Goal: Transaction & Acquisition: Book appointment/travel/reservation

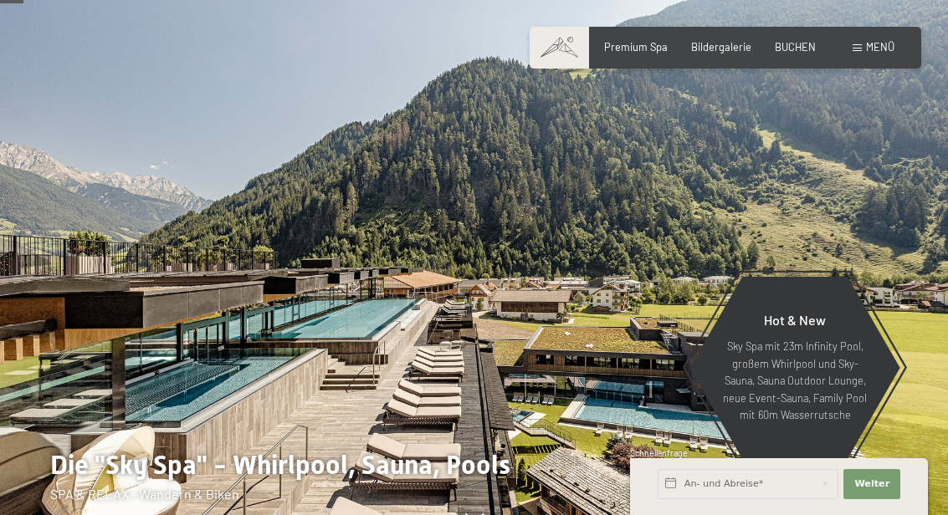
click at [790, 49] on span "BUCHEN" at bounding box center [795, 46] width 41 height 13
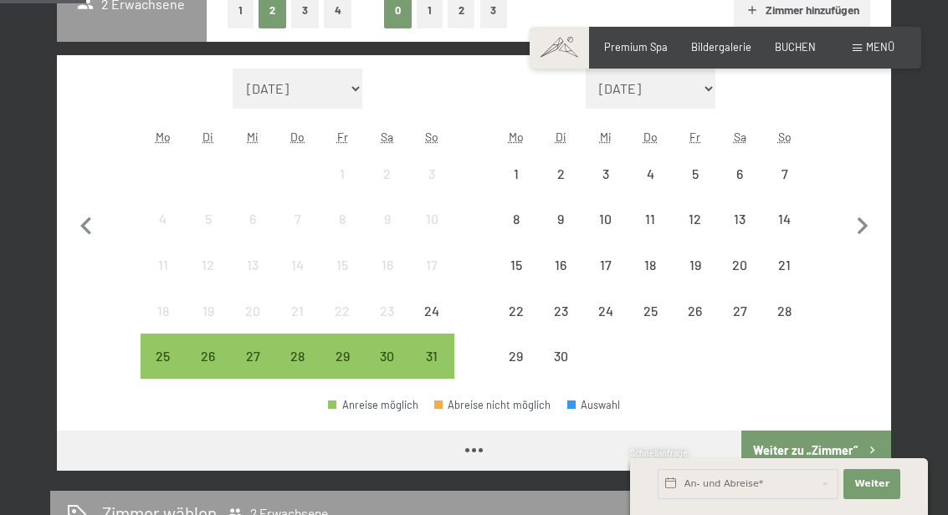
scroll to position [440, 0]
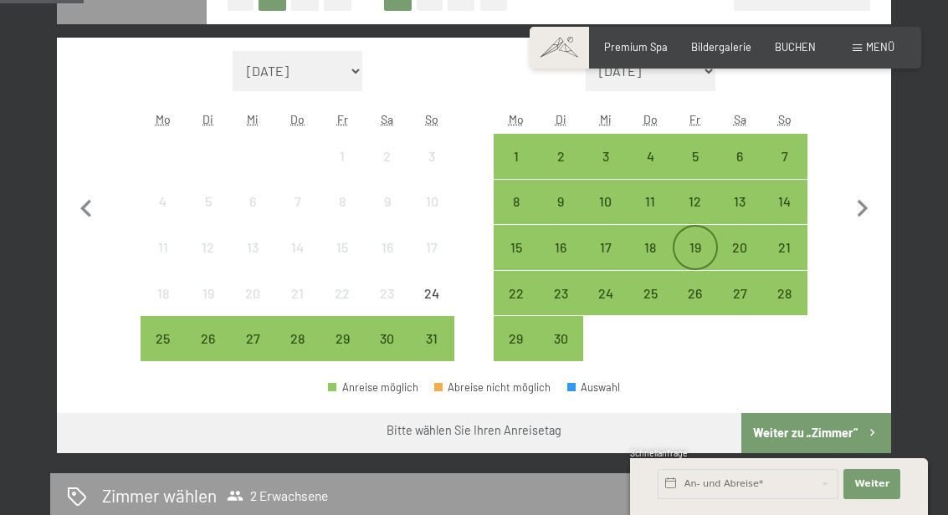
click at [703, 257] on div "19" at bounding box center [695, 262] width 42 height 42
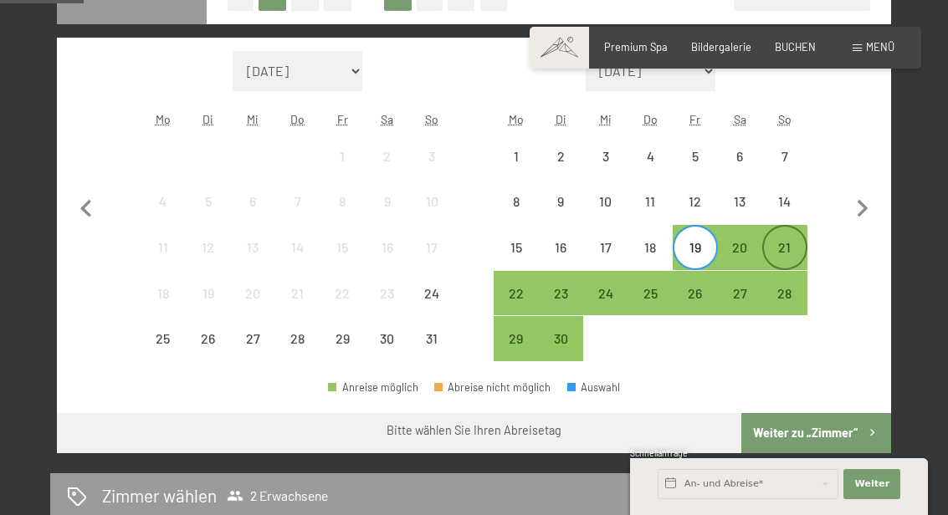
click at [794, 253] on div "21" at bounding box center [785, 262] width 42 height 42
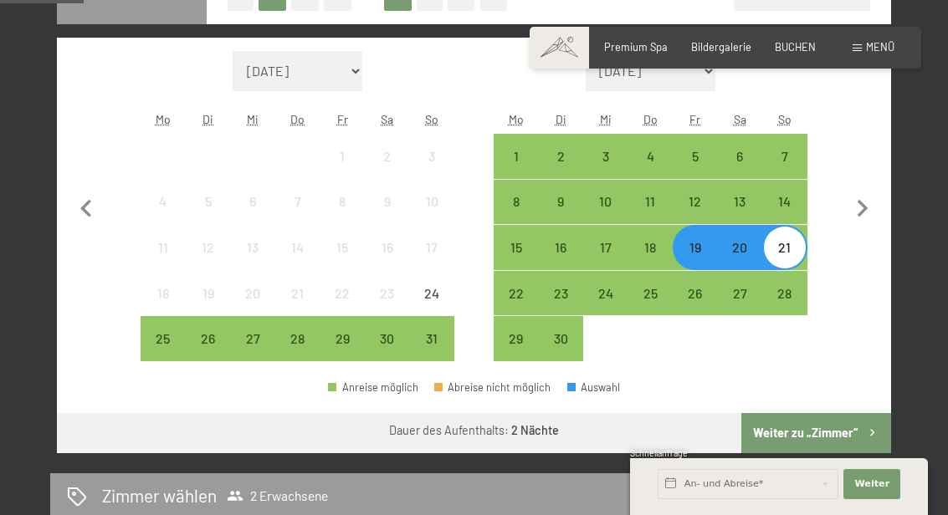
click at [806, 420] on button "Weiter zu „Zimmer“" at bounding box center [816, 433] width 150 height 40
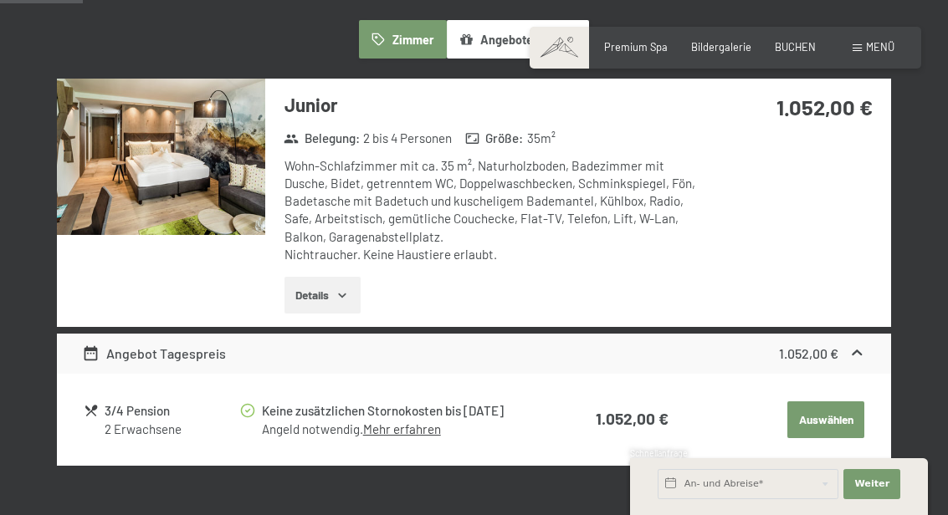
scroll to position [429, 0]
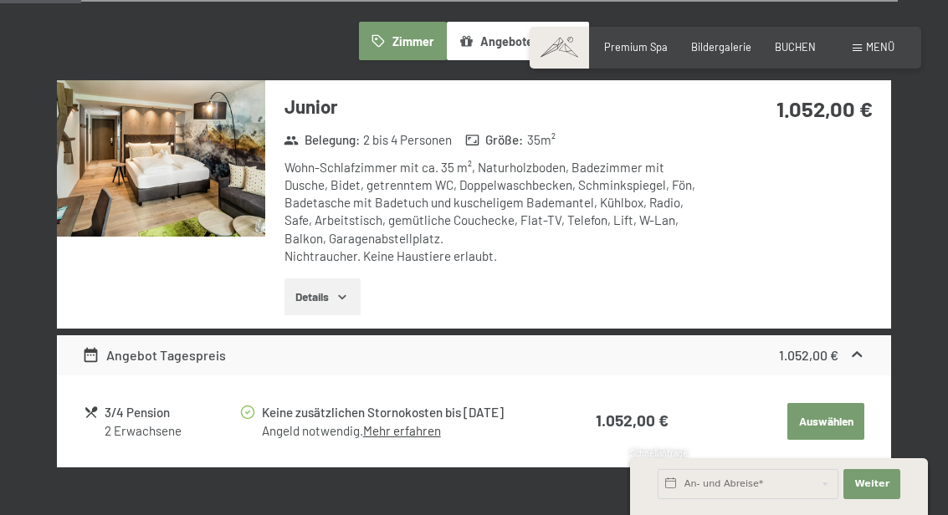
click at [341, 292] on icon "button" at bounding box center [341, 296] width 13 height 13
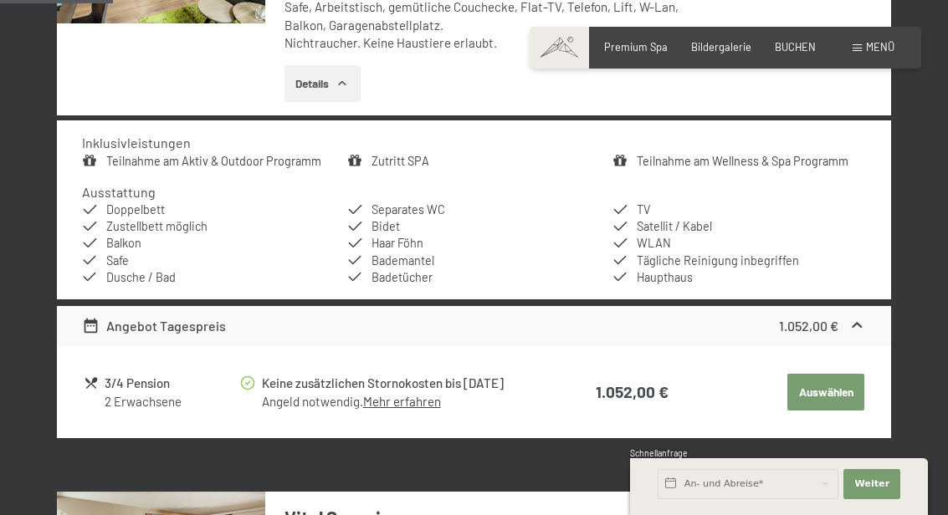
scroll to position [645, 0]
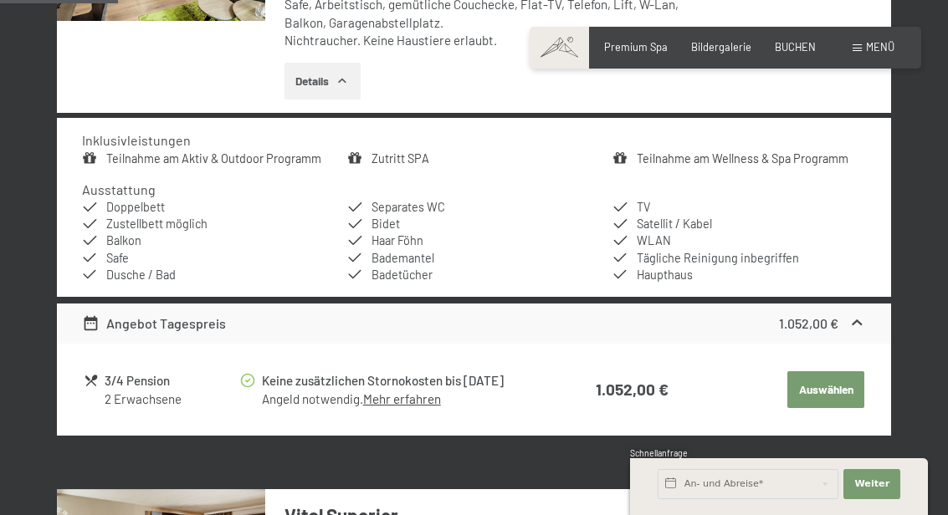
click at [808, 378] on button "Auswählen" at bounding box center [825, 389] width 77 height 37
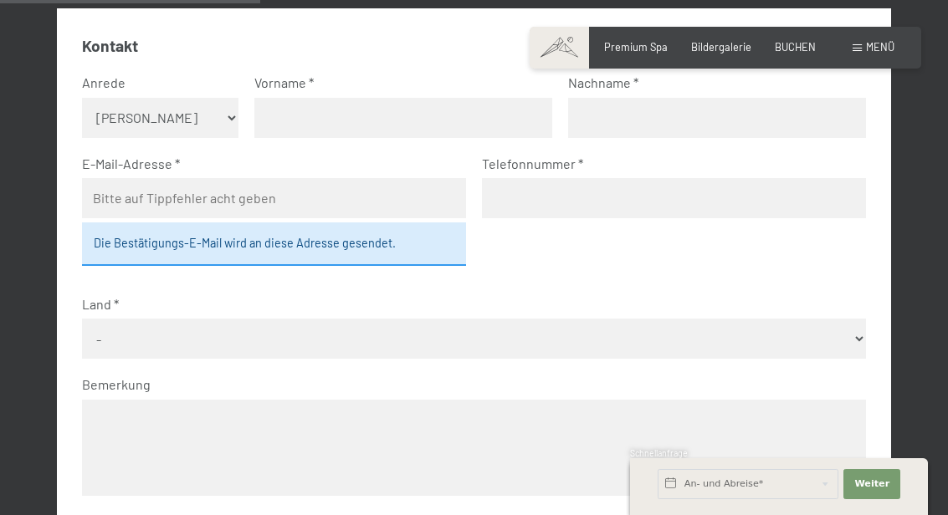
scroll to position [499, 0]
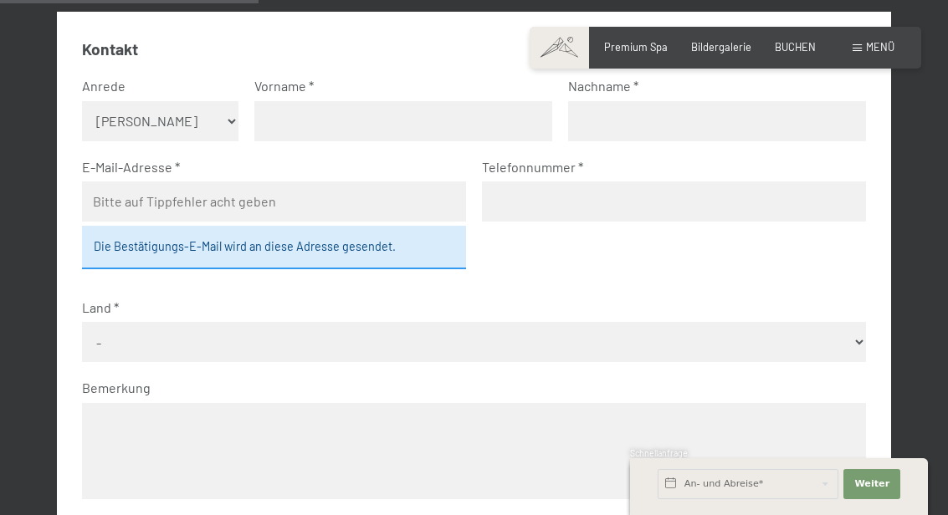
click at [214, 125] on select "Keine Angabe Frau Herr" at bounding box center [160, 121] width 156 height 40
select select "f"
click at [82, 101] on select "Keine Angabe Frau Herr" at bounding box center [160, 121] width 156 height 40
click at [361, 114] on input "text" at bounding box center [403, 121] width 298 height 40
type input "Kristina"
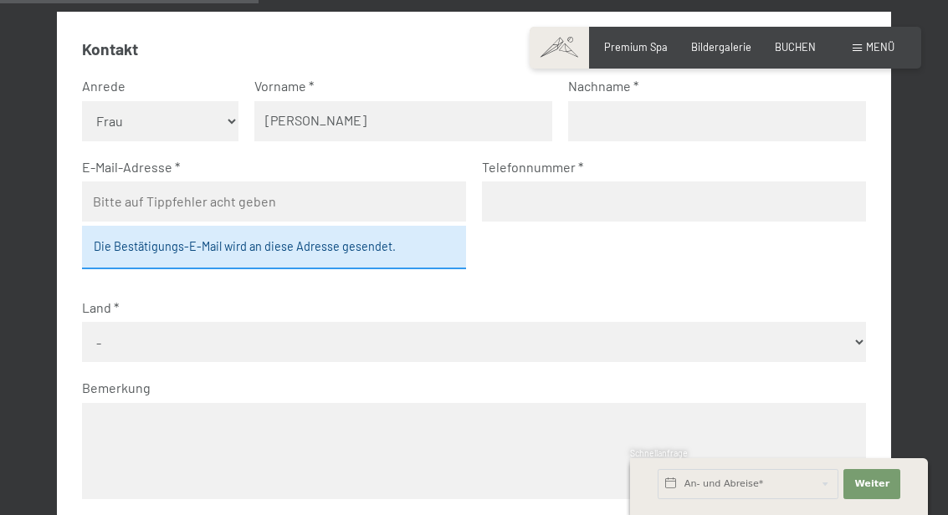
type input "Jost"
type input "kristinamjost@gmx.at"
type input "06502813238"
select select "AUT"
click at [206, 338] on select "- Deutschland Österreich Schweiz Italien Niederlande Belgien Vereinigtes Königr…" at bounding box center [474, 342] width 784 height 40
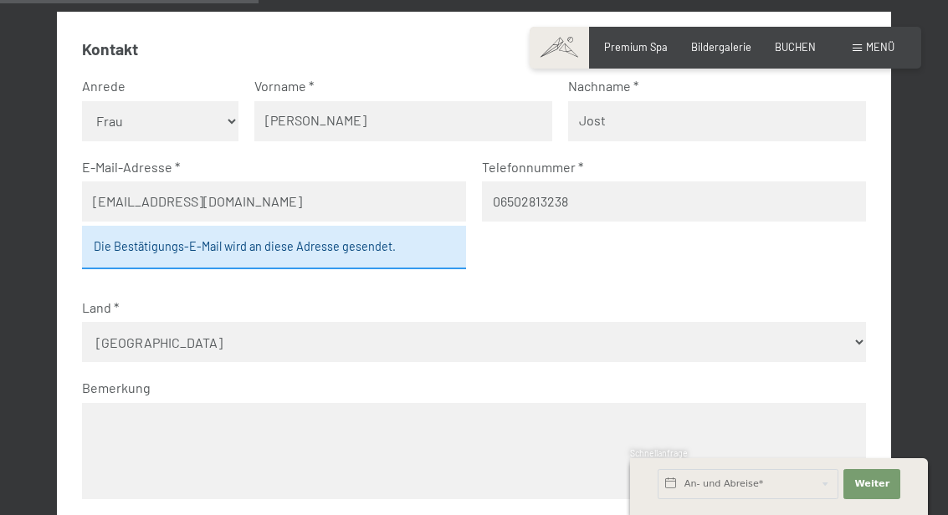
click at [82, 322] on select "- Deutschland Österreich Schweiz Italien Niederlande Belgien Vereinigtes Königr…" at bounding box center [474, 342] width 784 height 40
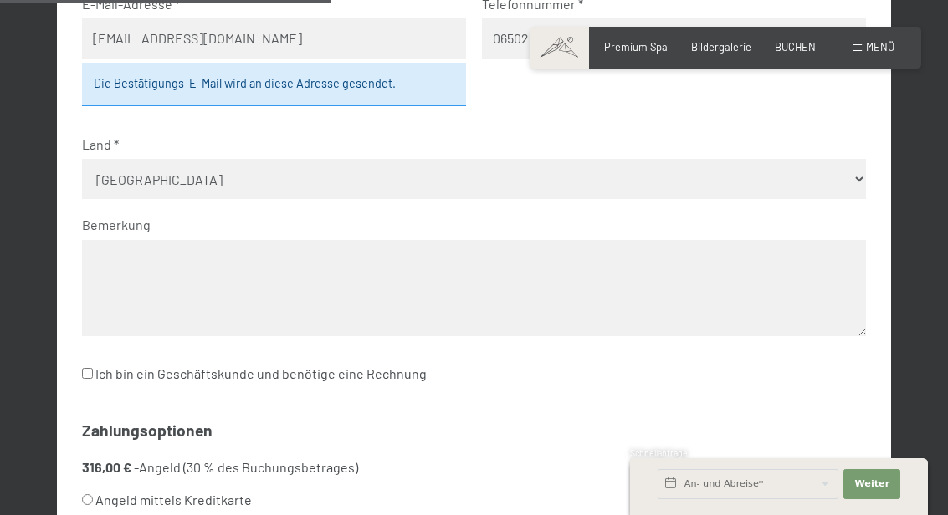
scroll to position [671, 0]
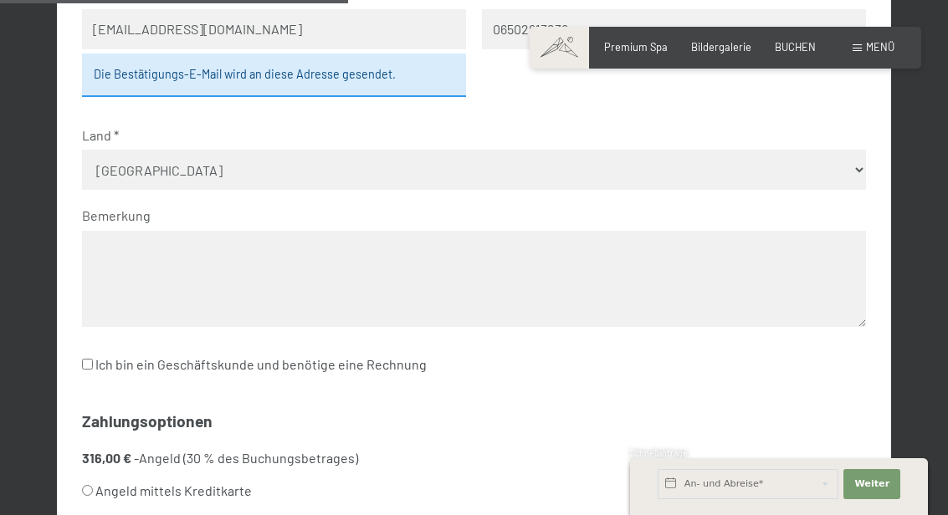
click at [190, 289] on textarea at bounding box center [474, 279] width 784 height 96
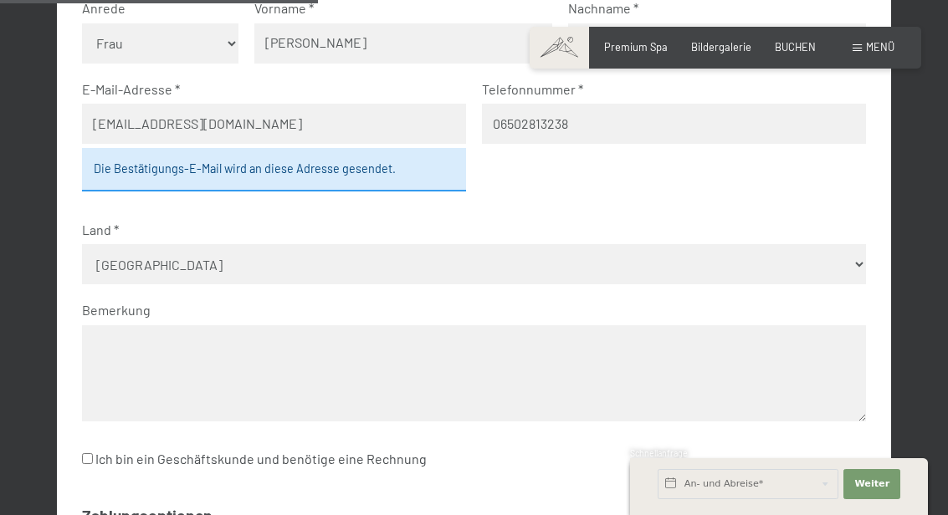
scroll to position [574, 0]
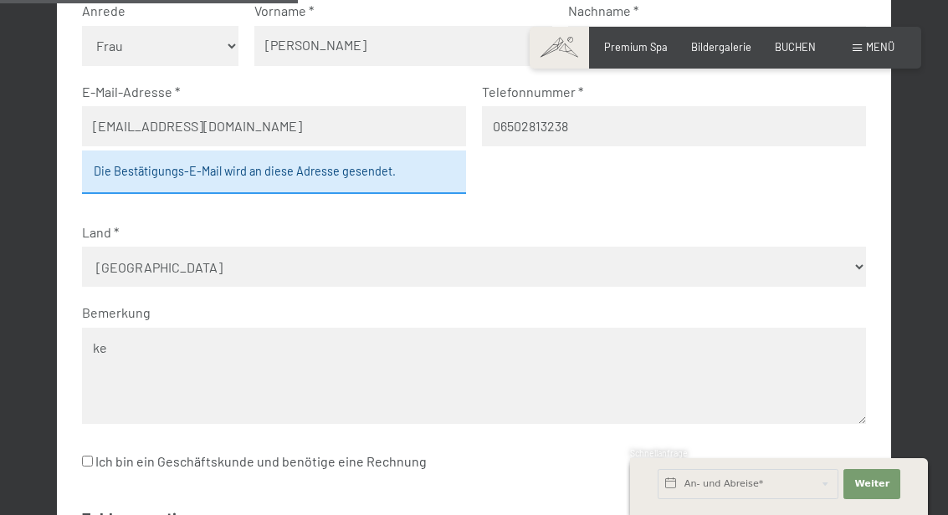
type textarea "k"
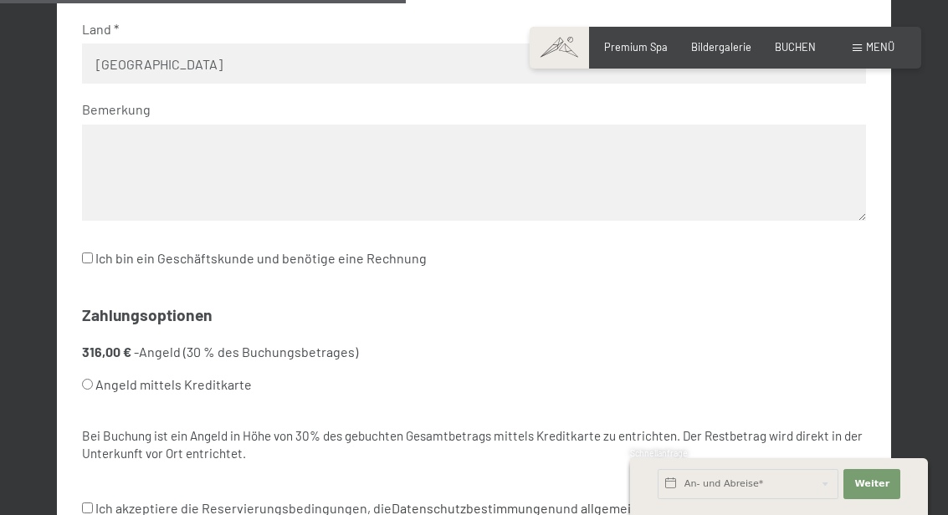
scroll to position [785, 0]
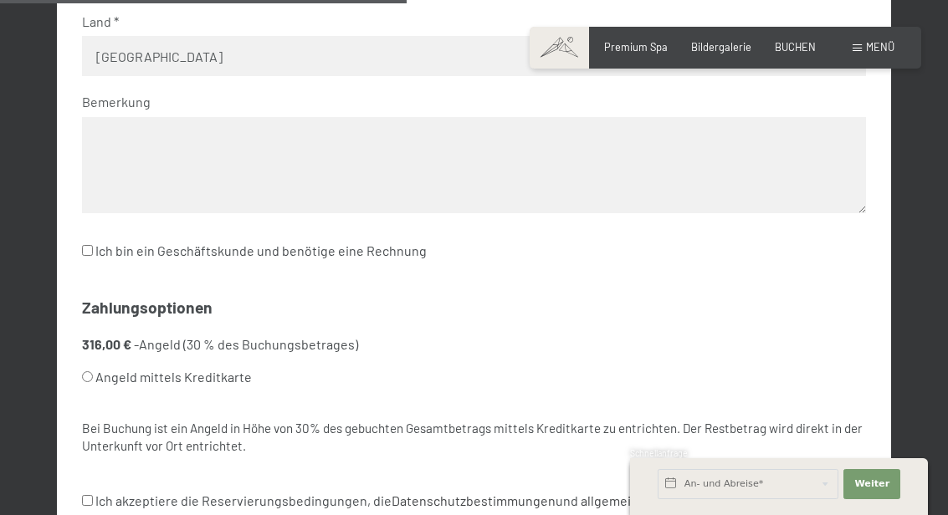
click at [86, 377] on input "Angeld mittels Kreditkarte" at bounding box center [87, 376] width 11 height 11
radio input "true"
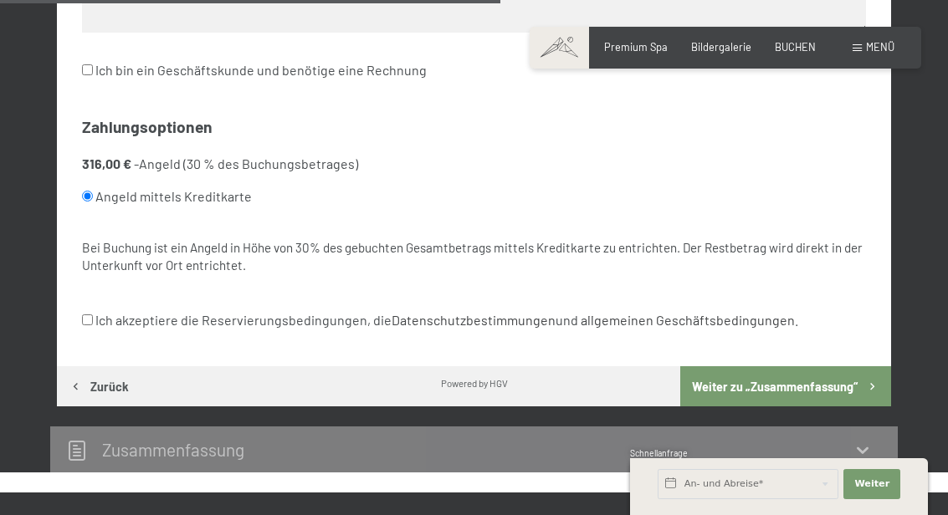
scroll to position [966, 0]
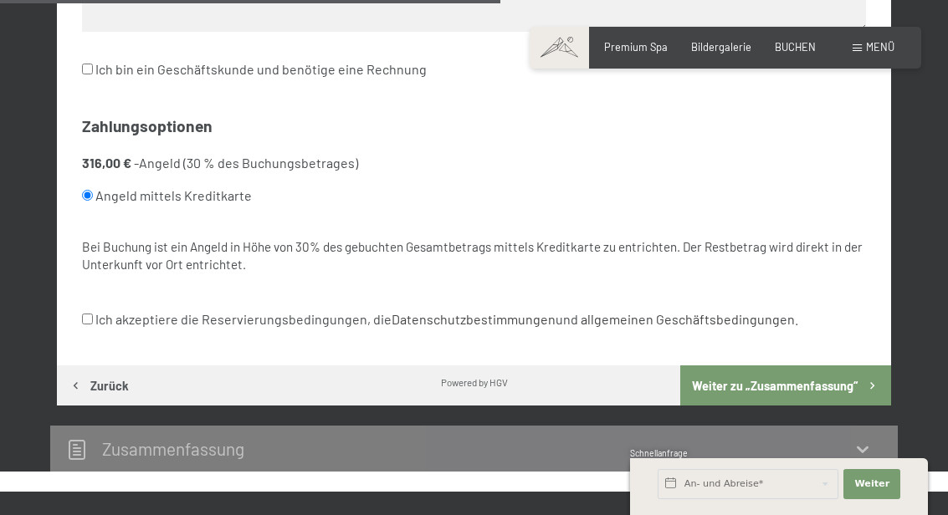
click at [82, 315] on input "Ich akzeptiere die Reservierungsbedingungen, die Datenschutzbestimmungen und al…" at bounding box center [87, 319] width 11 height 11
checkbox input "true"
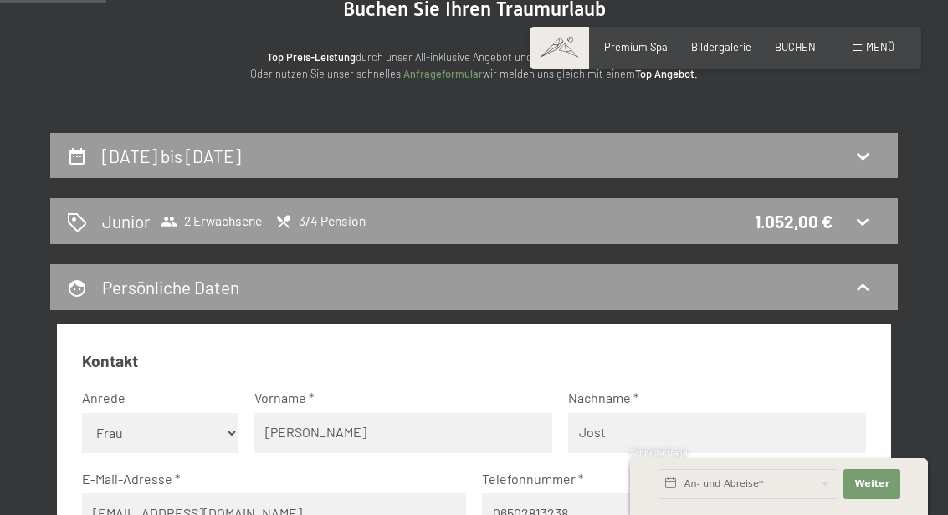
scroll to position [179, 0]
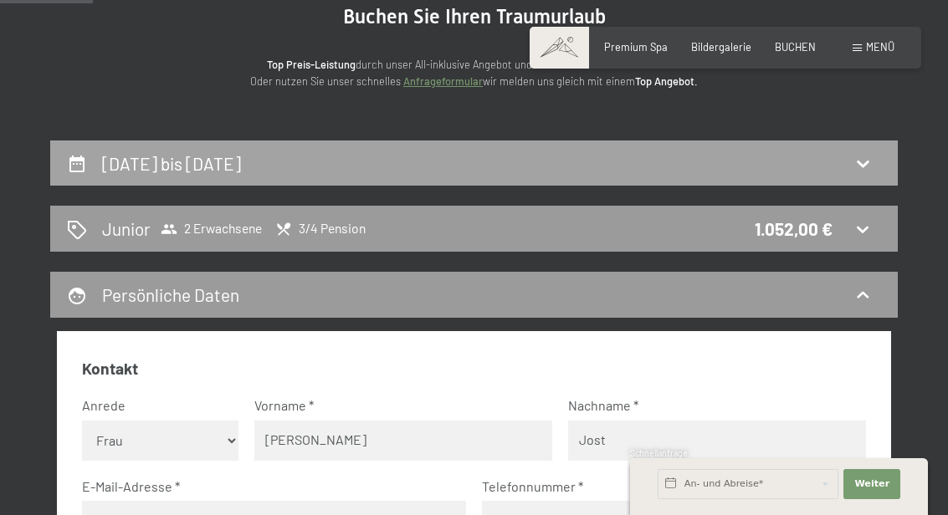
click at [406, 166] on div "19. September bis 21. September 2025" at bounding box center [474, 163] width 814 height 24
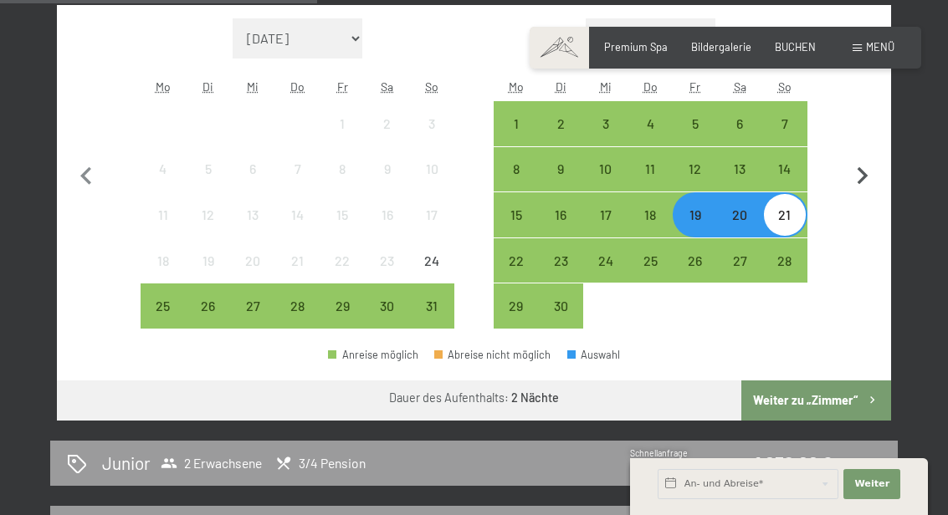
scroll to position [540, 0]
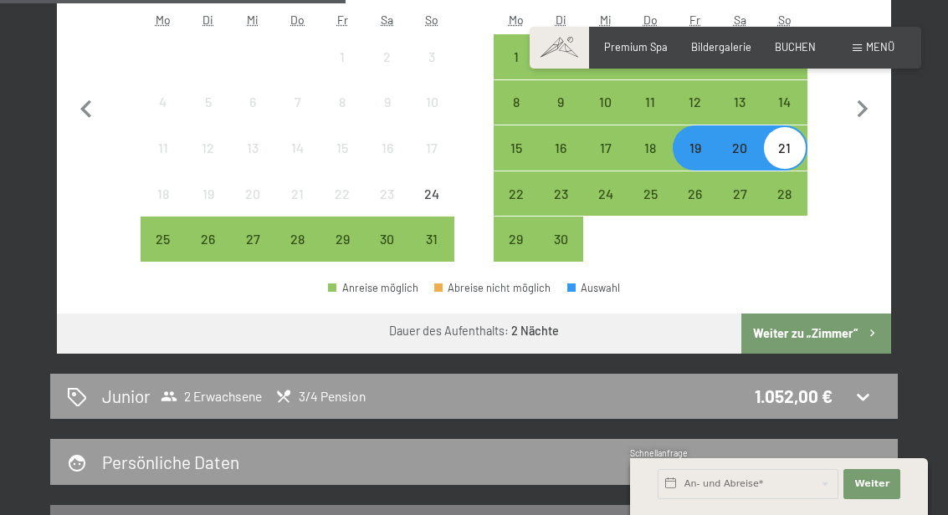
click at [556, 340] on div "Dauer des Aufenthalts: 2 Nächte" at bounding box center [474, 332] width 834 height 36
click at [504, 392] on div "Junior 2 Erwachsene 3/4 Pension 1.052,00 €" at bounding box center [474, 396] width 814 height 24
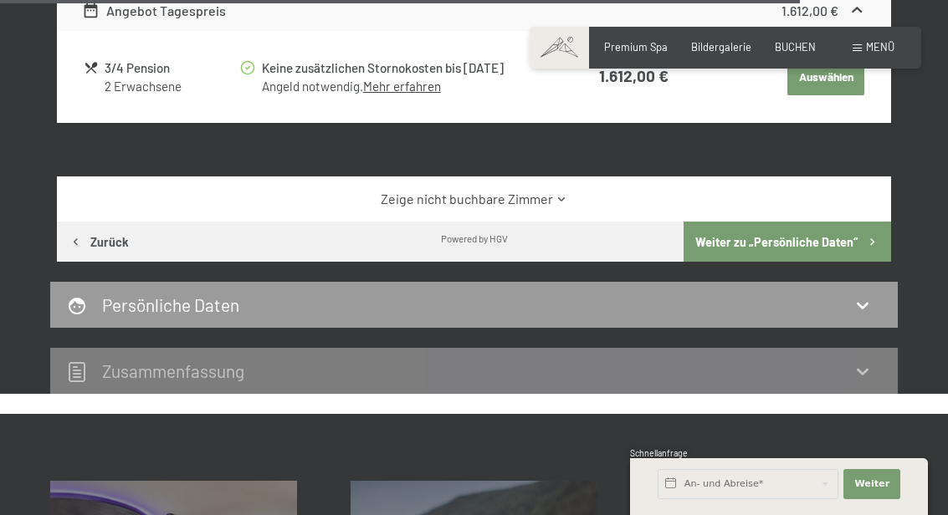
scroll to position [4244, 0]
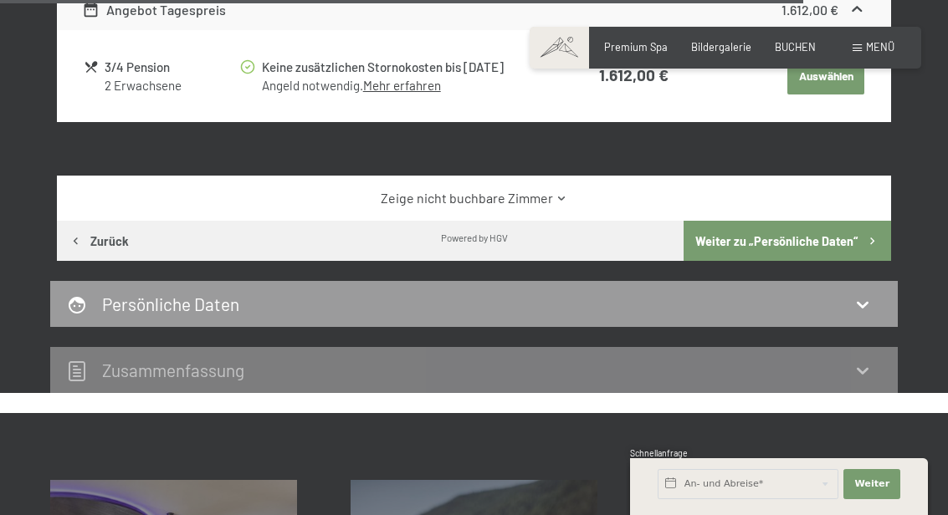
click at [509, 189] on link "Zeige nicht buchbare Zimmer" at bounding box center [474, 198] width 784 height 18
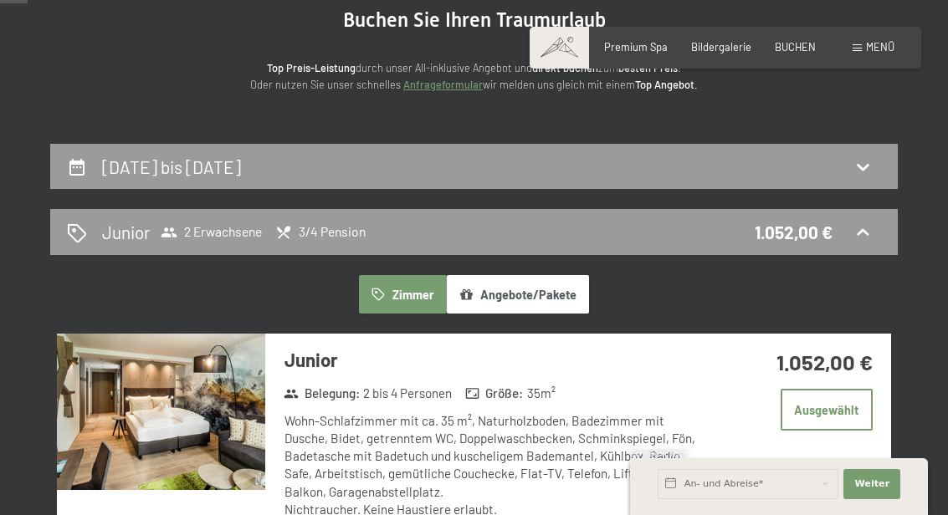
scroll to position [192, 0]
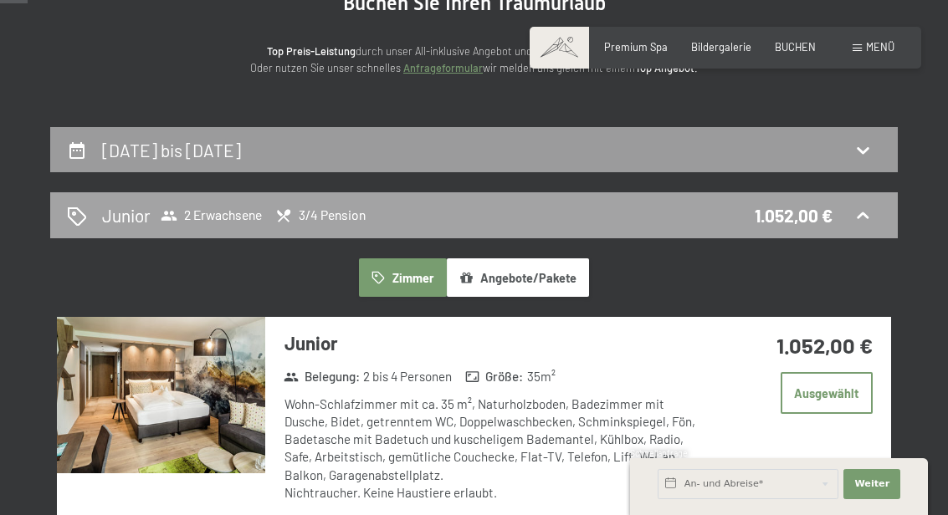
click at [579, 198] on div "Junior 2 Erwachsene 3/4 Pension 1.052,00 €" at bounding box center [473, 215] width 847 height 46
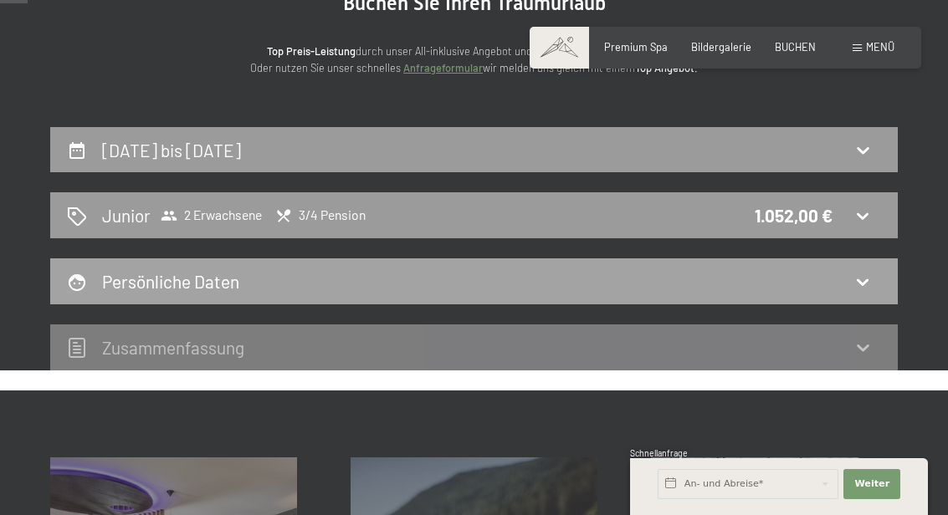
click at [566, 265] on div "Persönliche Daten" at bounding box center [473, 281] width 847 height 46
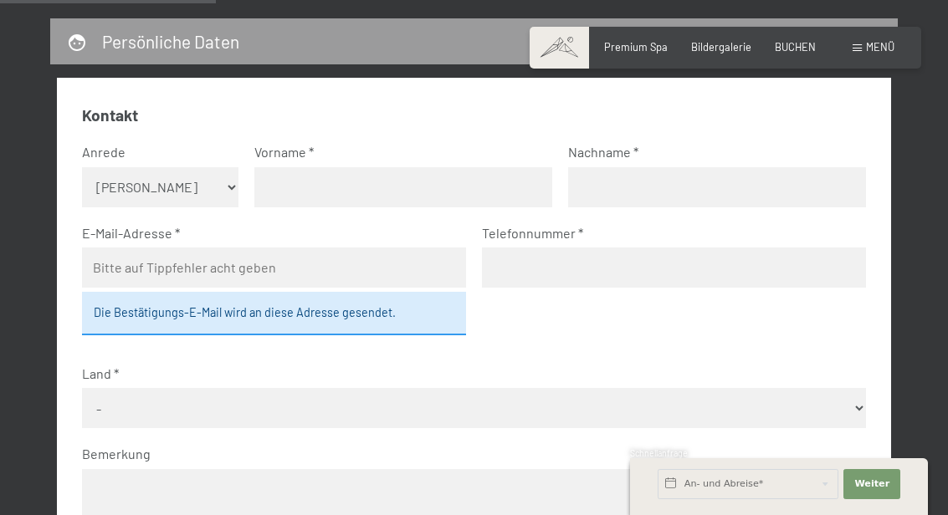
scroll to position [433, 0]
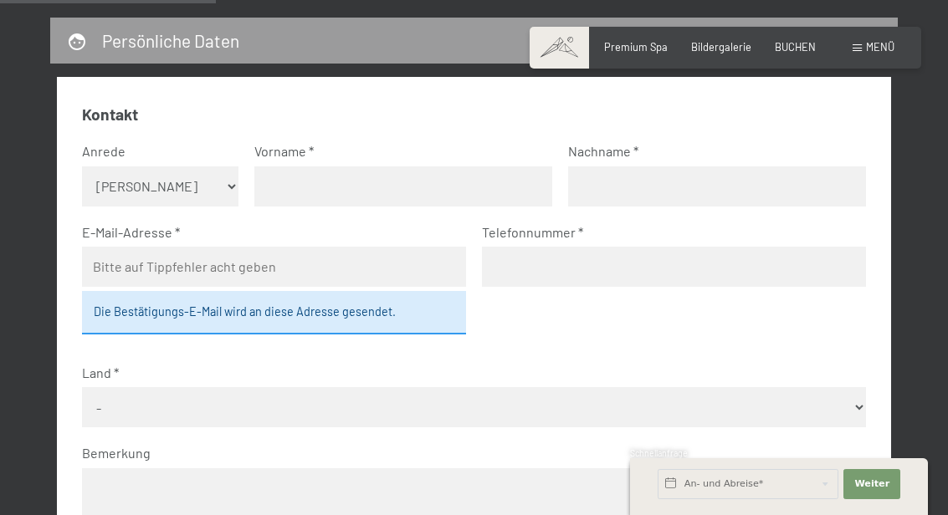
click at [156, 182] on select "Keine Angabe Frau Herr" at bounding box center [160, 186] width 156 height 40
select select "f"
click at [82, 166] on select "Keine Angabe Frau Herr" at bounding box center [160, 186] width 156 height 40
click at [276, 191] on input "text" at bounding box center [403, 186] width 298 height 40
type input "Kristina"
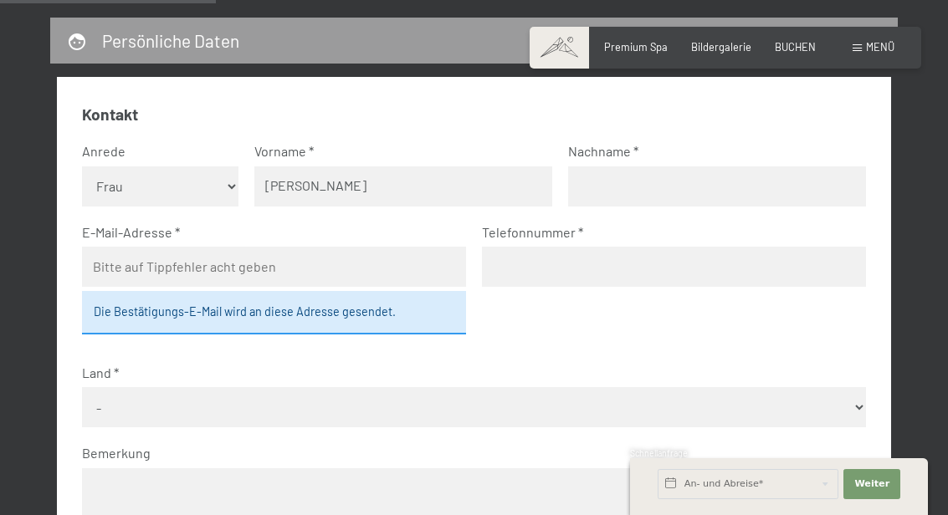
type input "Jost"
type input "kristinamjost@gmx.at"
type input "06502813238"
select select "AUT"
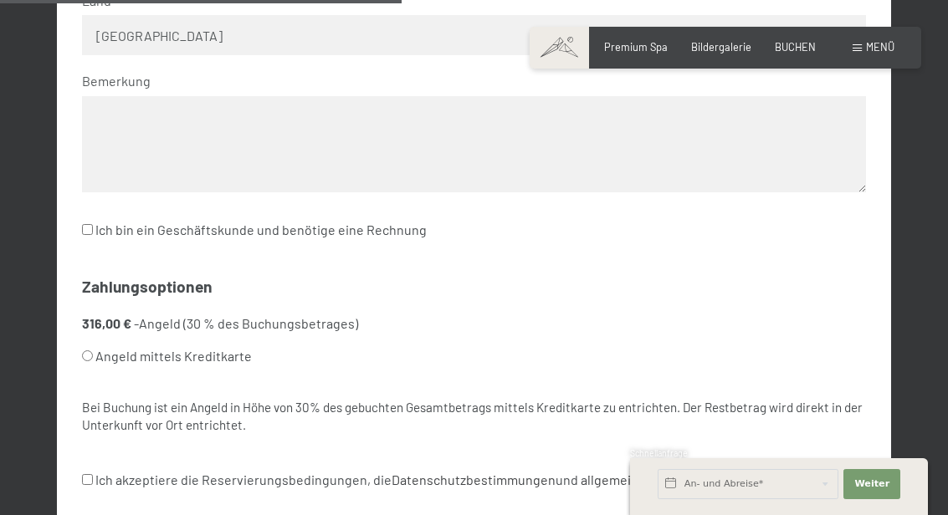
scroll to position [807, 0]
click at [93, 347] on label "Angeld mittels Kreditkarte" at bounding box center [258, 355] width 352 height 32
click at [93, 349] on input "Angeld mittels Kreditkarte" at bounding box center [87, 354] width 11 height 11
radio input "true"
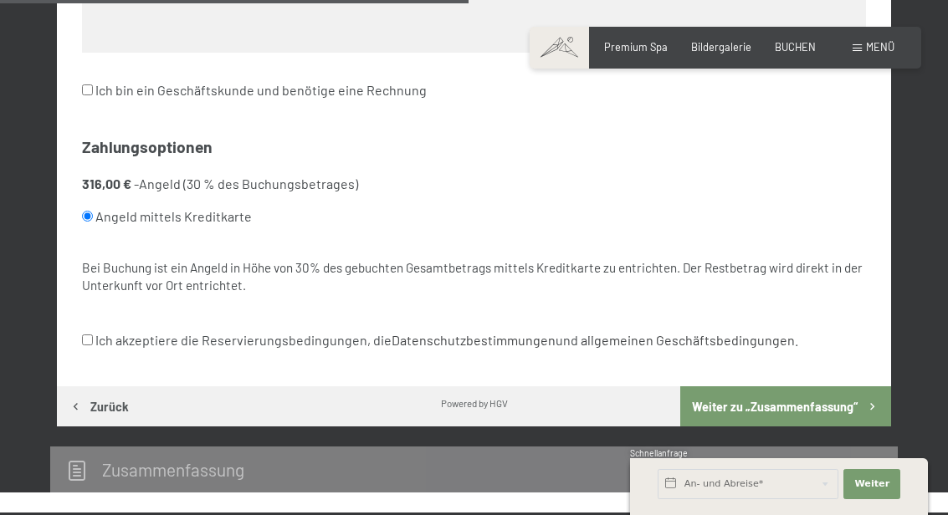
scroll to position [949, 0]
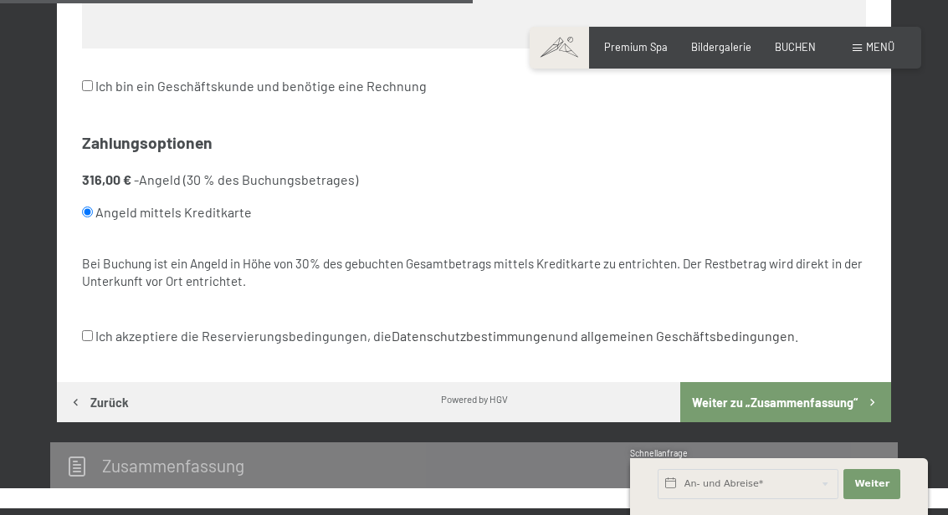
click at [83, 335] on input "Ich akzeptiere die Reservierungsbedingungen, die Datenschutzbestimmungen und al…" at bounding box center [87, 335] width 11 height 11
checkbox input "true"
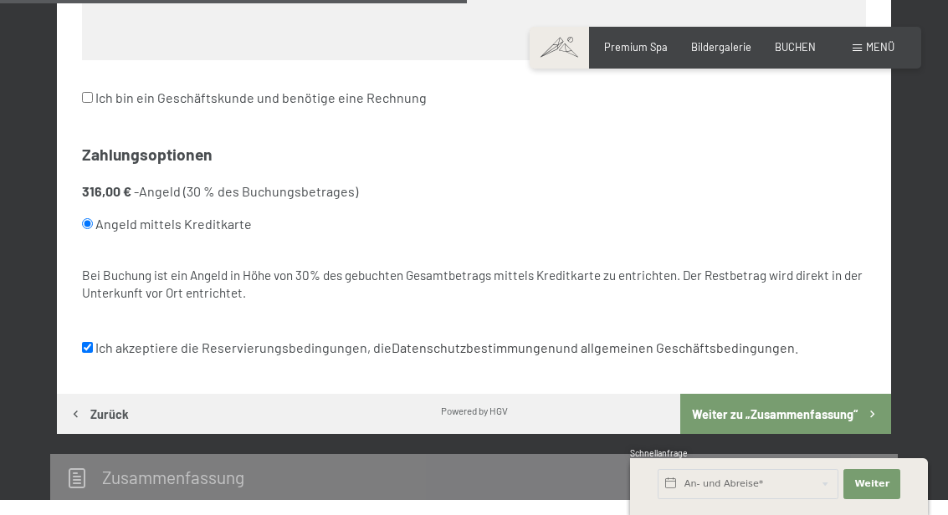
click at [736, 410] on button "Weiter zu „Zusammen­fassung“" at bounding box center [785, 414] width 211 height 40
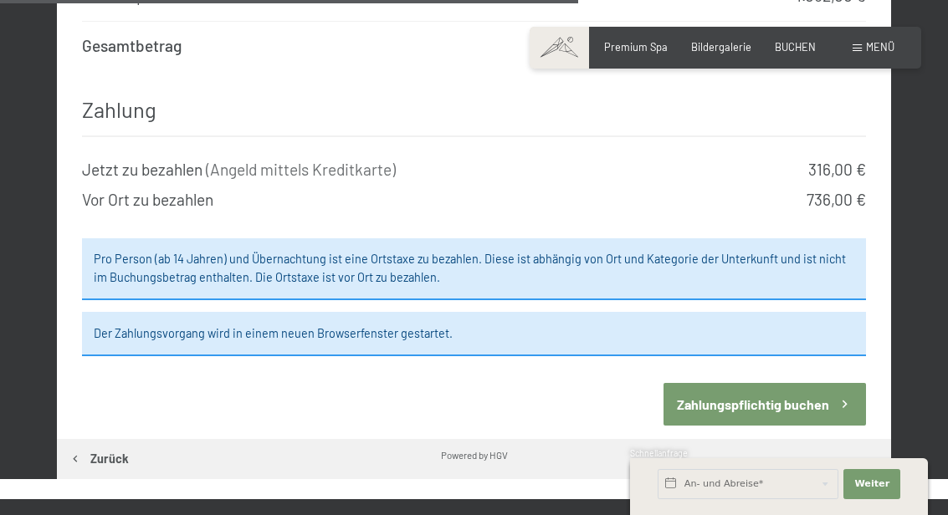
scroll to position [1442, 0]
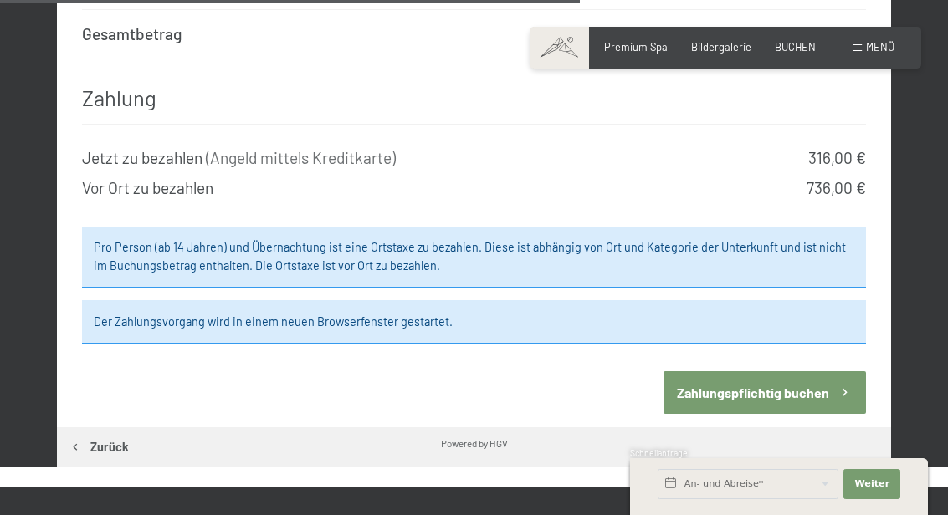
click at [724, 371] on button "Zahlungspflichtig buchen" at bounding box center [764, 392] width 202 height 43
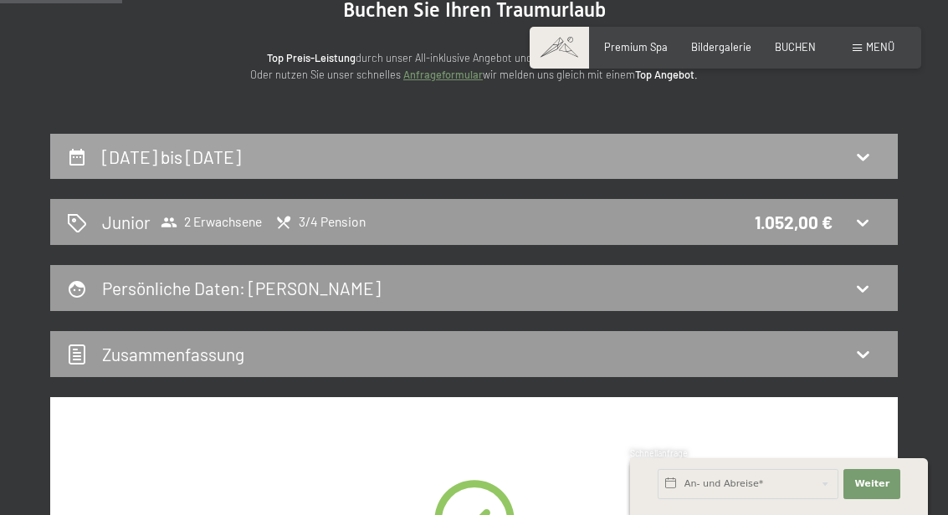
scroll to position [190, 0]
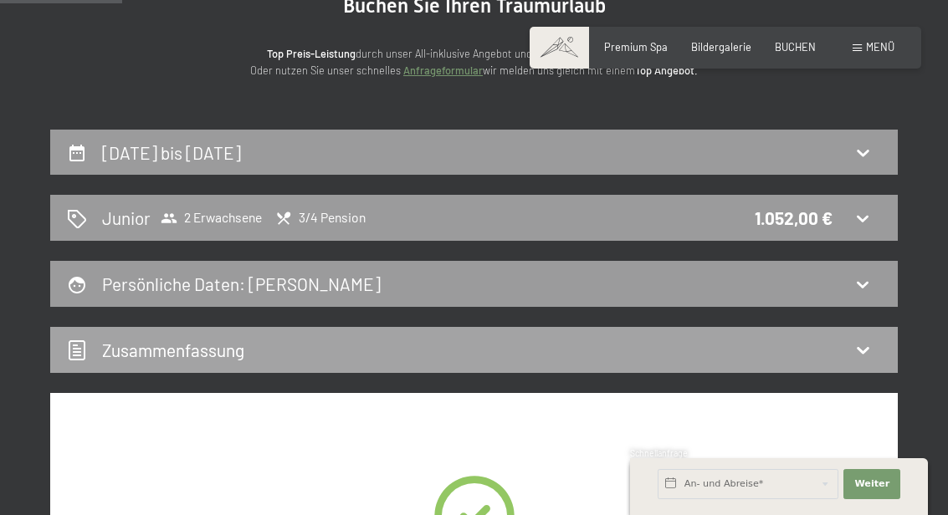
click at [860, 354] on icon at bounding box center [862, 350] width 20 height 20
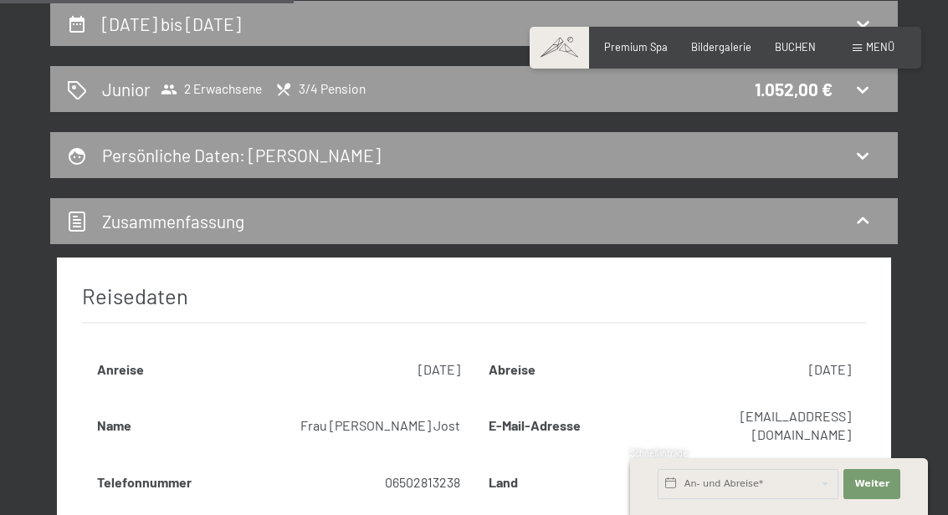
click at [862, 222] on icon at bounding box center [862, 221] width 20 height 20
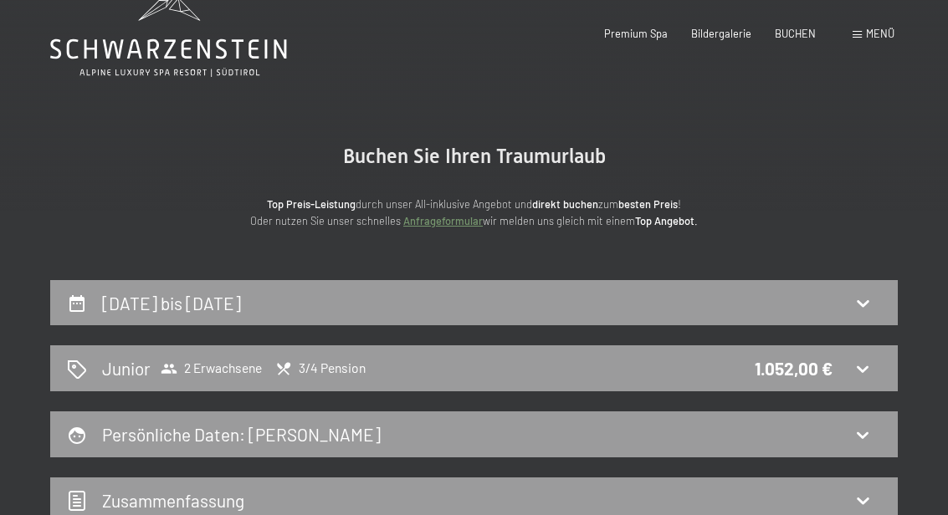
scroll to position [0, 0]
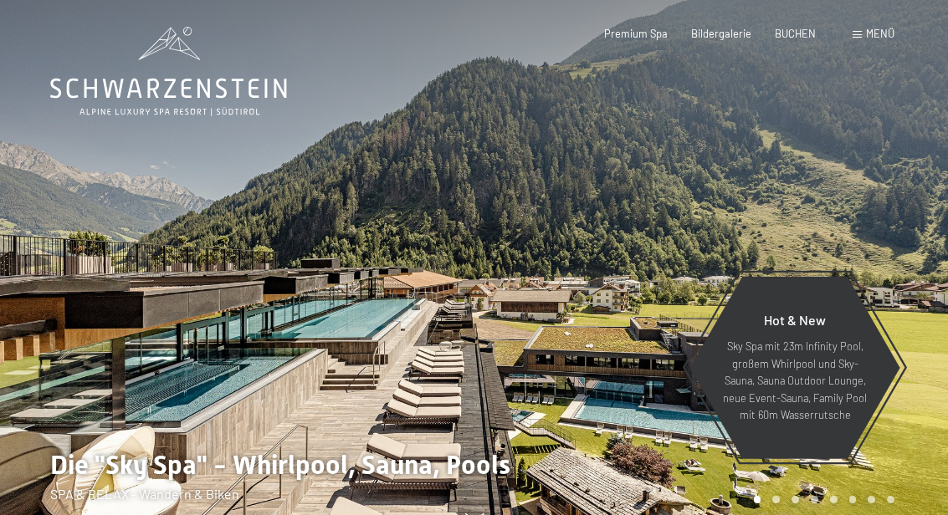
click at [874, 29] on span "Menü" at bounding box center [880, 33] width 28 height 13
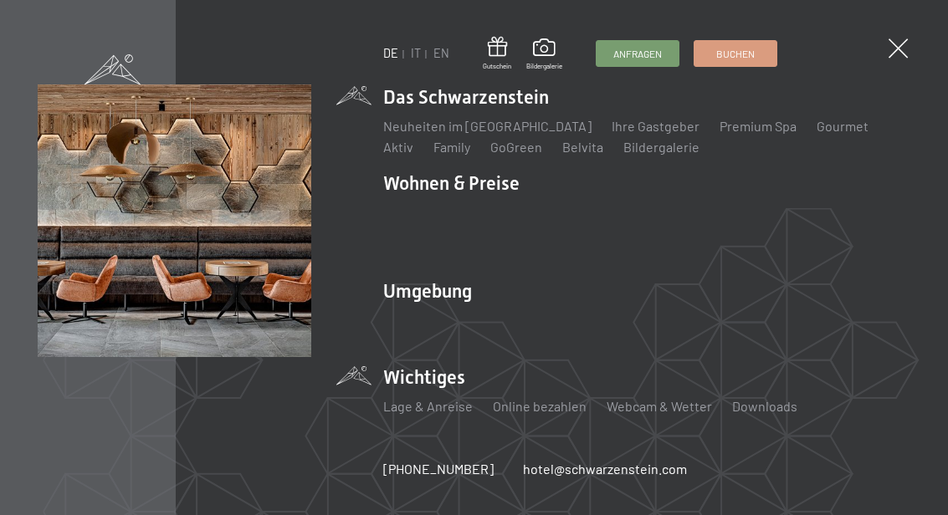
click at [419, 371] on li "Wichtiges Lage & Anreise Online bezahlen Webcam & Wetter Downloads" at bounding box center [646, 398] width 527 height 66
click at [419, 401] on link "Lage & Anreise" at bounding box center [427, 406] width 89 height 16
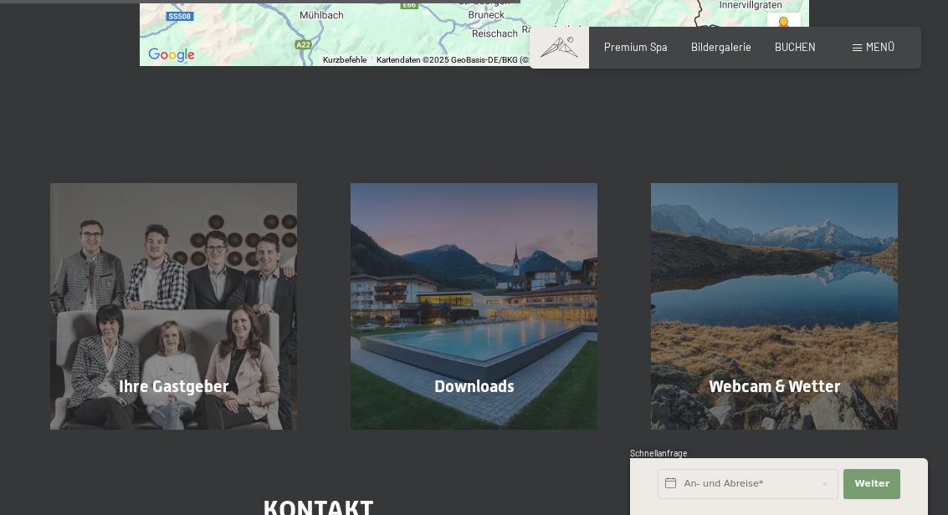
scroll to position [465, 0]
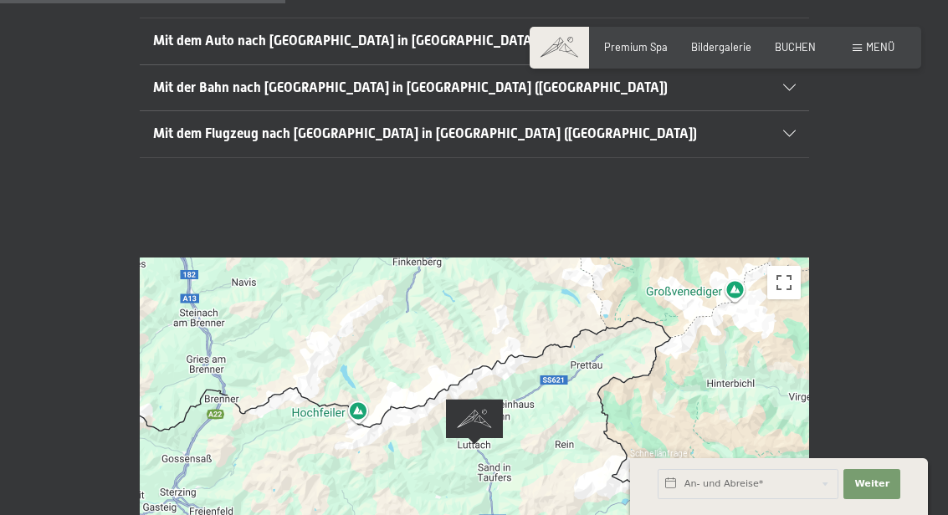
click at [867, 41] on span "Menü" at bounding box center [880, 46] width 28 height 13
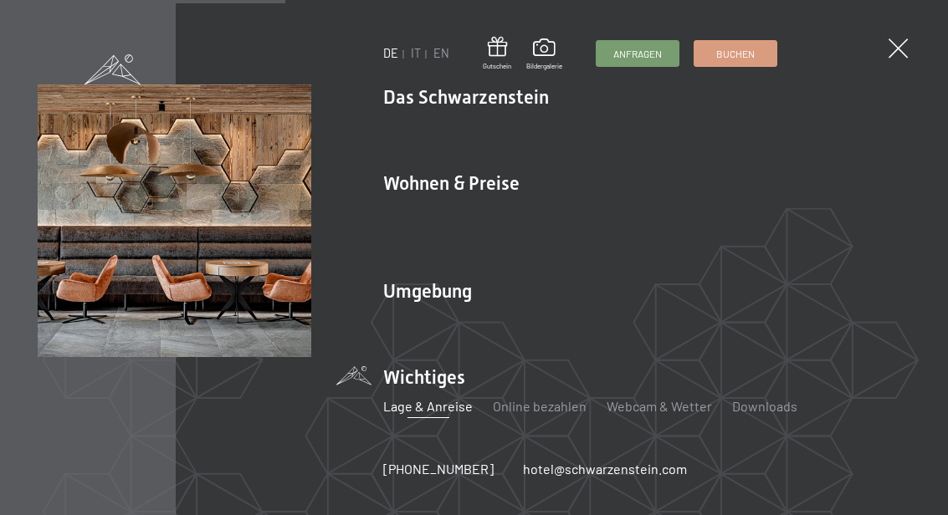
click at [426, 371] on li "Wichtiges Lage & Anreise Online bezahlen Webcam & Wetter Downloads" at bounding box center [646, 398] width 527 height 66
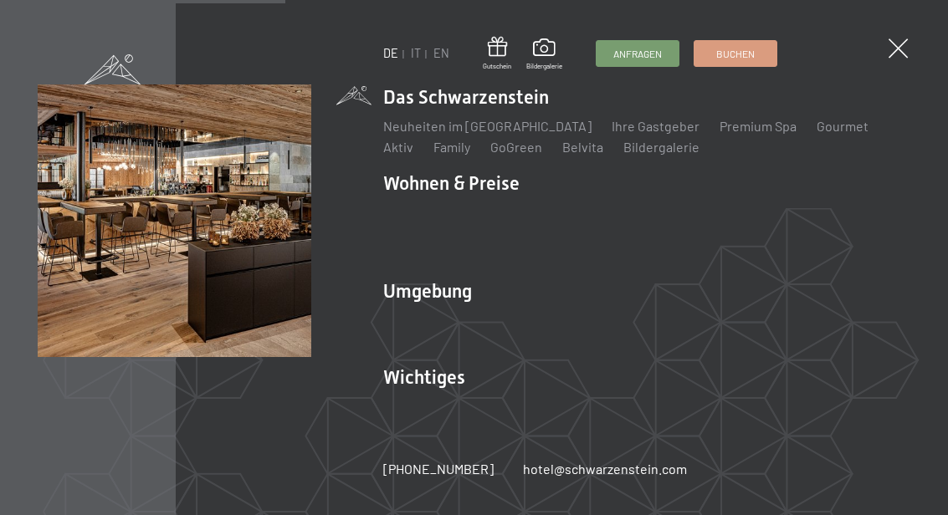
click at [435, 93] on li "Das Schwarzenstein Neuheiten im Schwarzenstein Ihre Gastgeber Premium Spa Gourm…" at bounding box center [646, 120] width 527 height 73
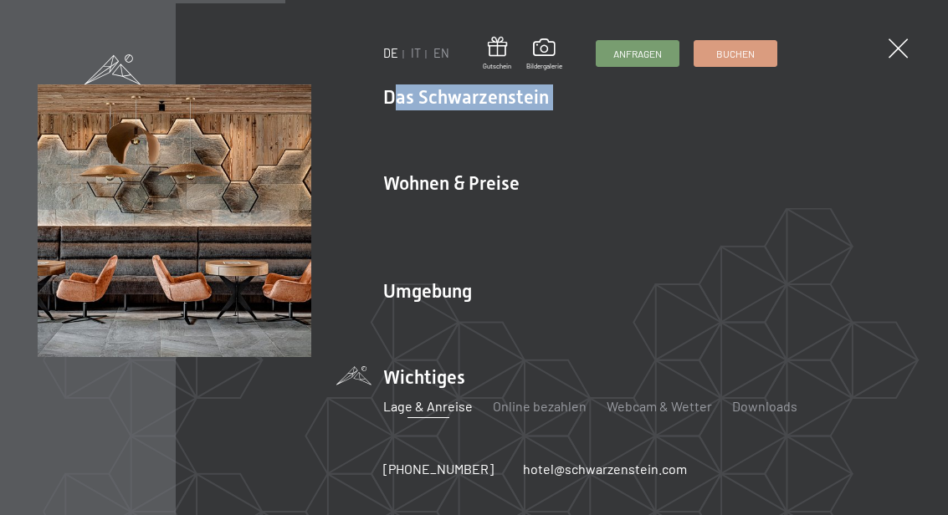
click at [412, 378] on li "Wichtiges Lage & Anreise Online bezahlen Webcam & Wetter Downloads" at bounding box center [646, 398] width 527 height 66
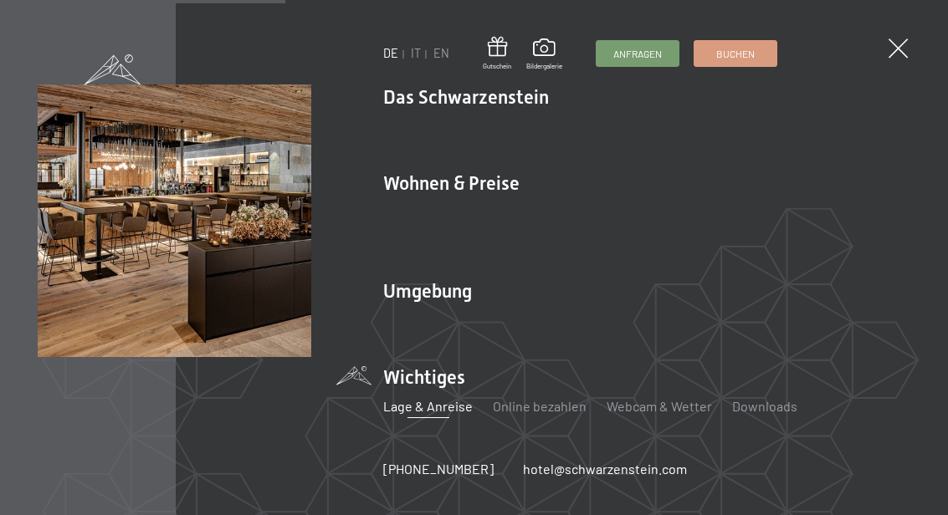
click at [886, 45] on div "DE IT EN Gutschein Bildergalerie Anfragen Buchen DE IT EN Das Schwarzenstein Ne…" at bounding box center [474, 257] width 948 height 515
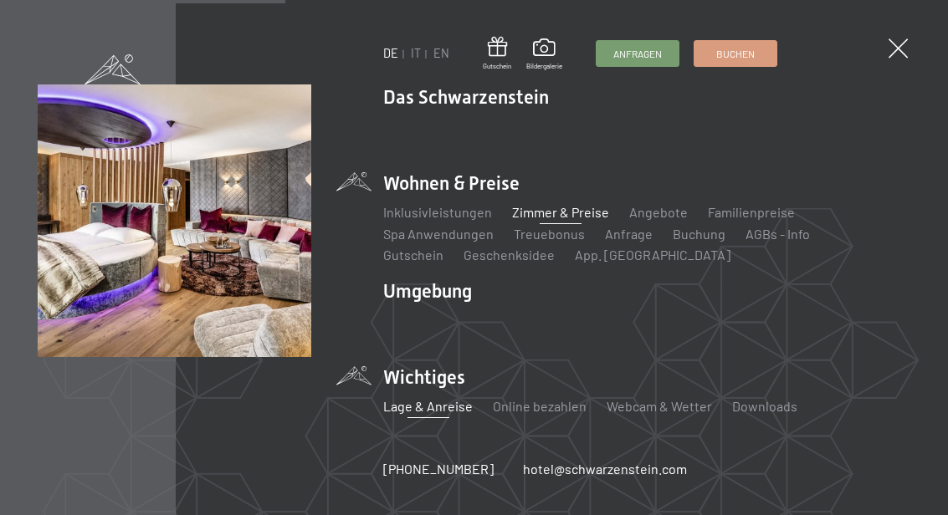
click at [524, 209] on link "Zimmer & Preise" at bounding box center [560, 212] width 97 height 16
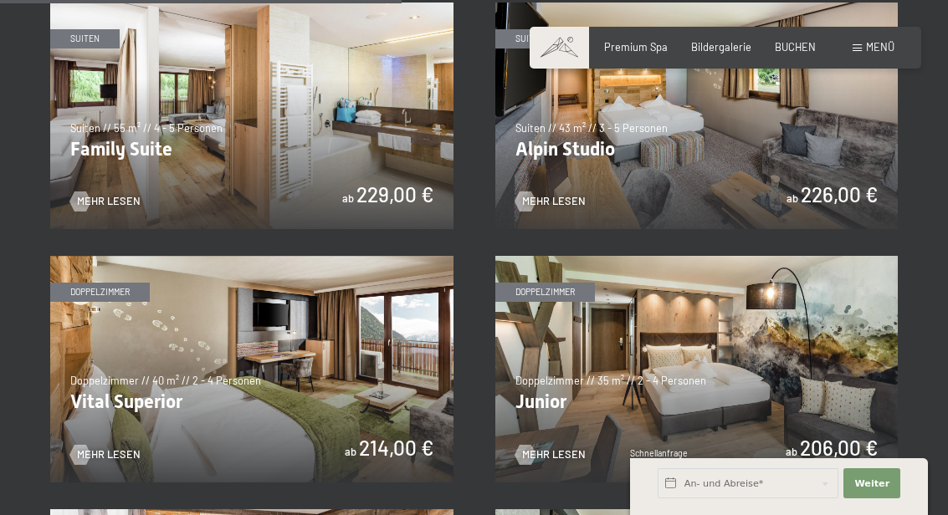
scroll to position [1625, 0]
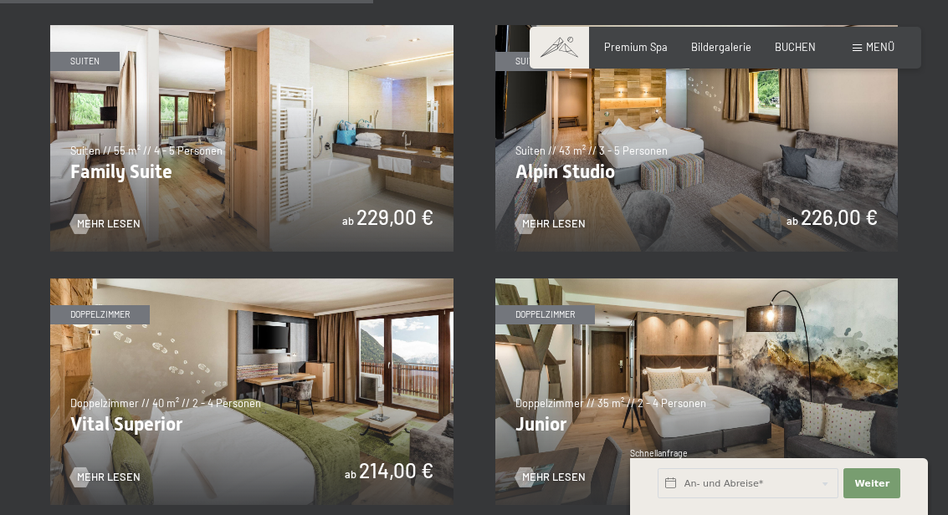
click at [867, 46] on span "Menü" at bounding box center [880, 46] width 28 height 13
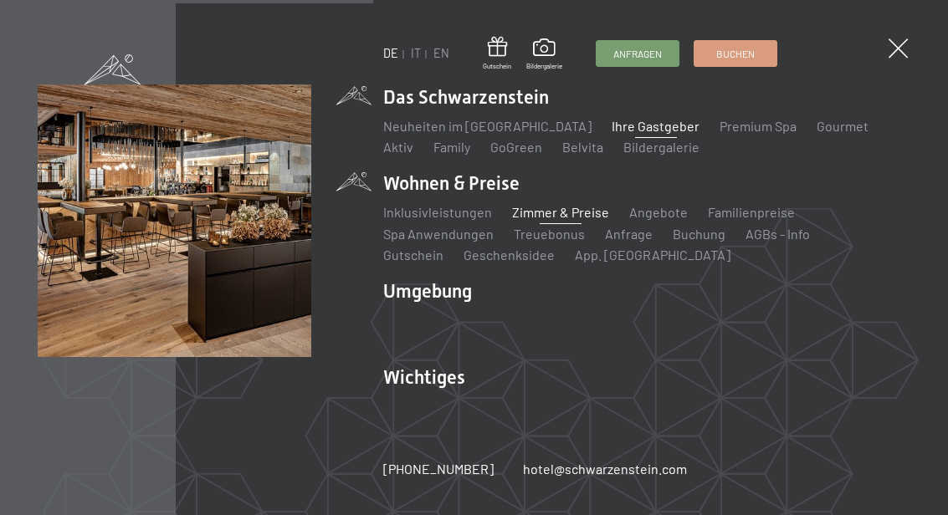
click at [611, 127] on link "Ihre Gastgeber" at bounding box center [655, 126] width 88 height 16
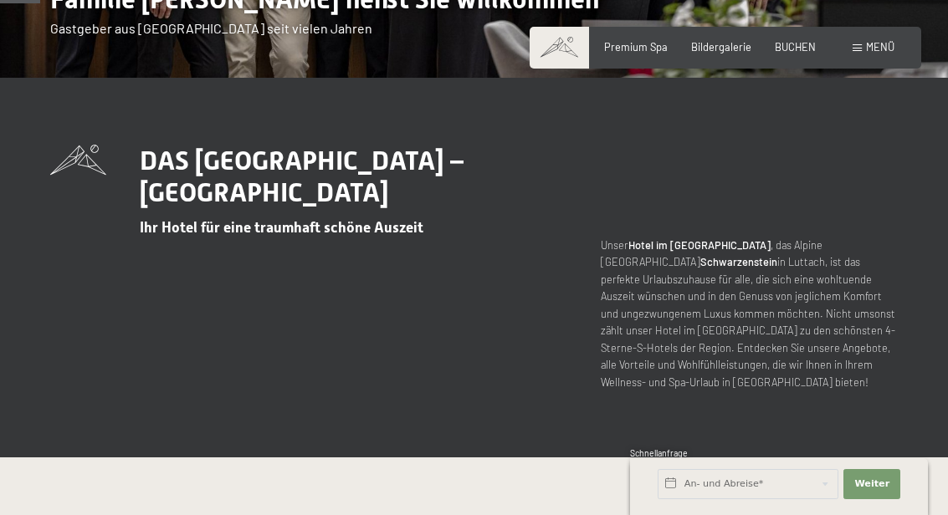
scroll to position [103, 0]
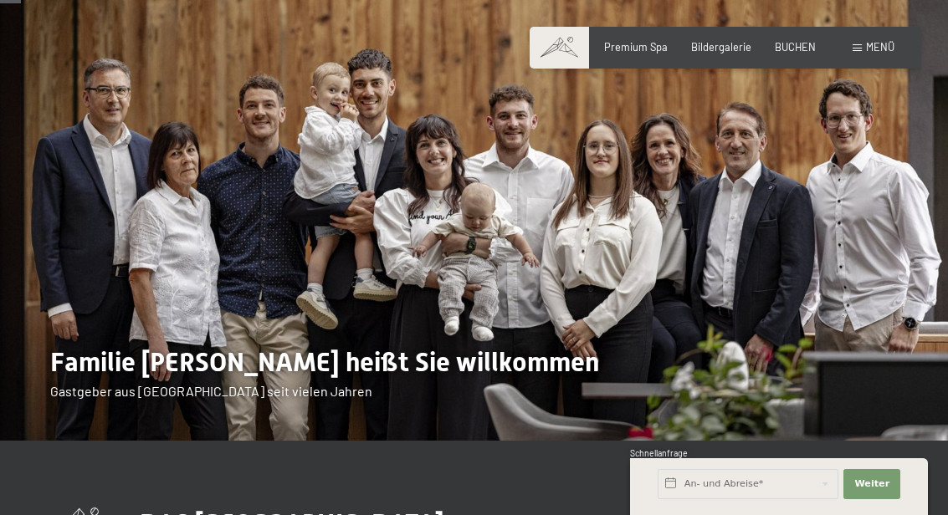
click at [872, 42] on span "Menü" at bounding box center [880, 46] width 28 height 13
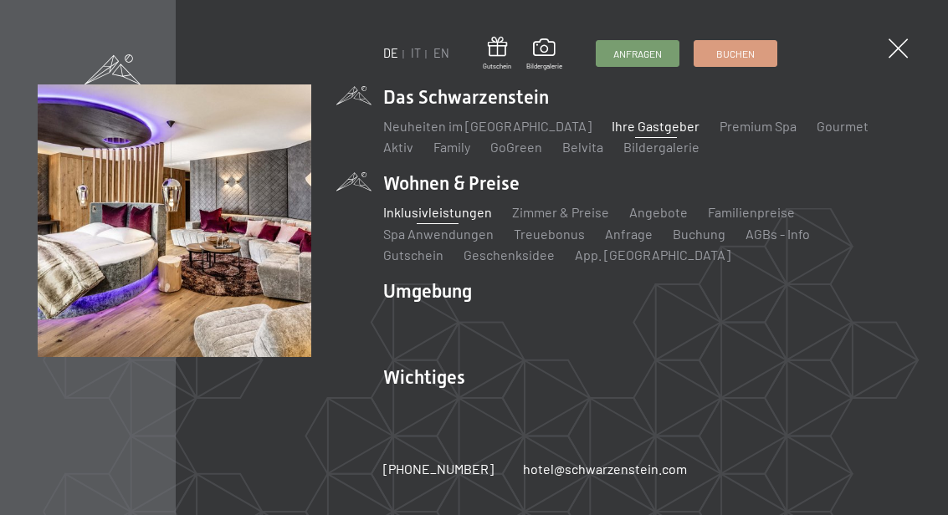
click at [453, 217] on link "Inklusivleistungen" at bounding box center [437, 212] width 109 height 16
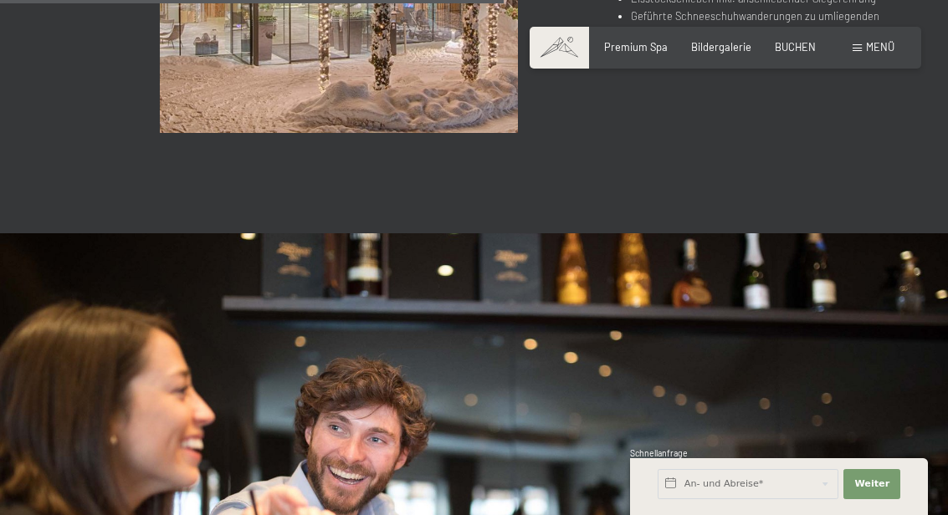
scroll to position [1358, 0]
